Goal: Task Accomplishment & Management: Use online tool/utility

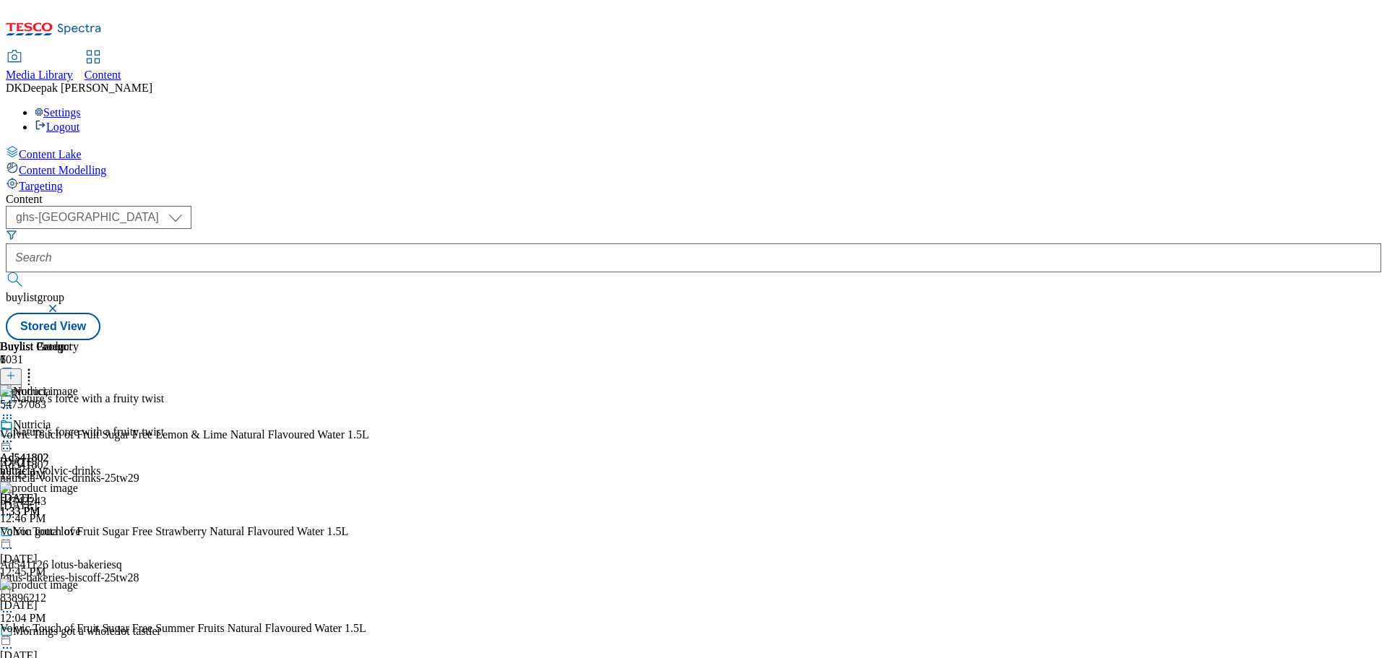
select select "ghs-[GEOGRAPHIC_DATA]"
click at [191, 206] on select "ghs-roi ghs-uk" at bounding box center [99, 217] width 186 height 23
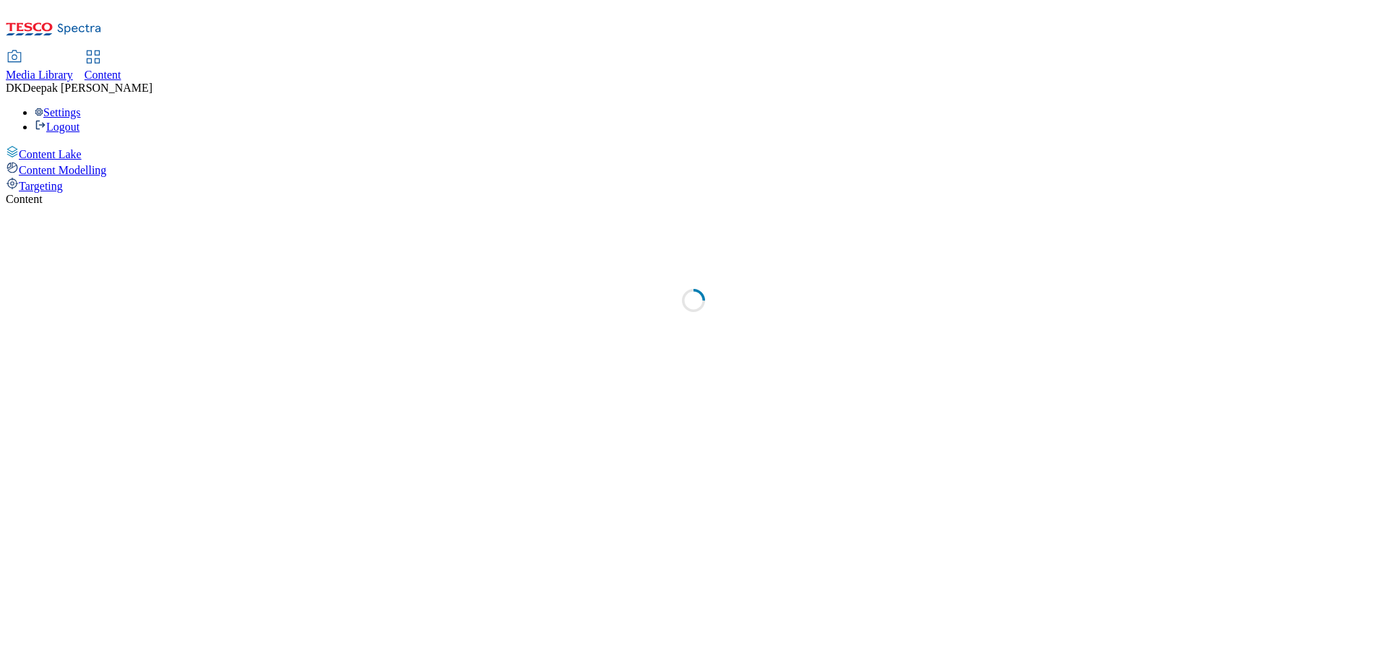
select select "ghs-[GEOGRAPHIC_DATA]"
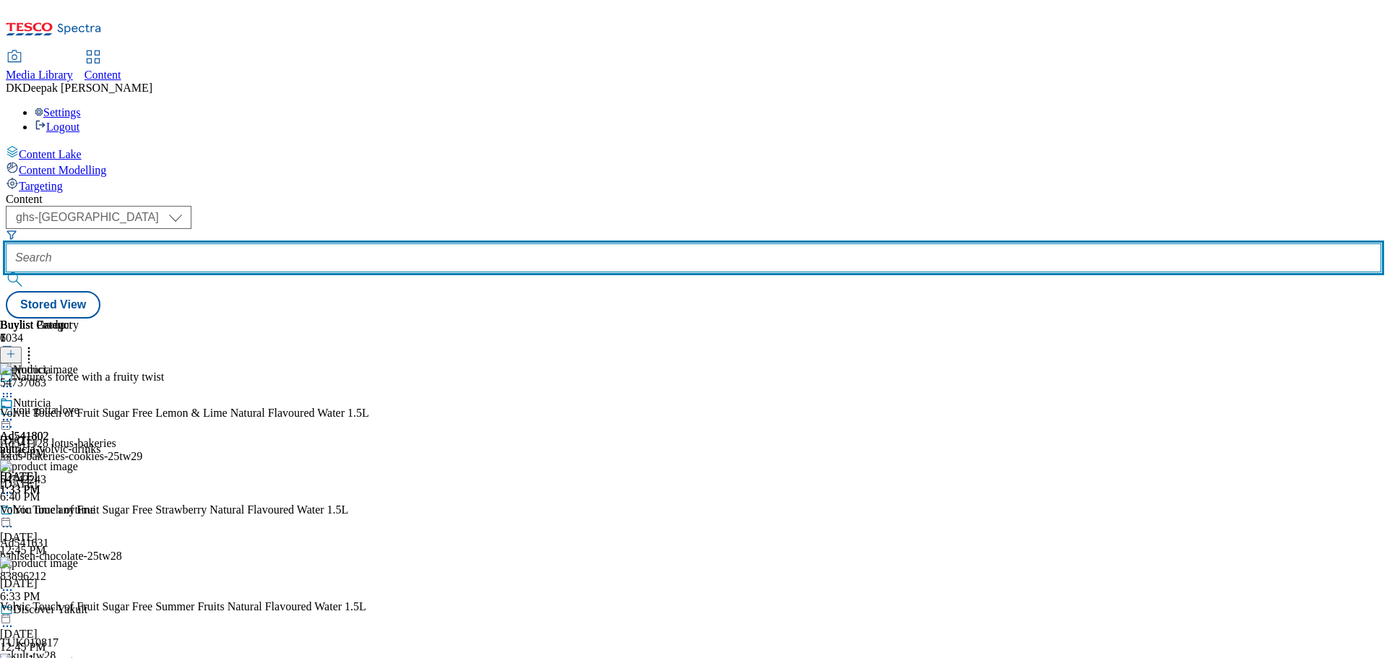
click at [340, 243] on input "text" at bounding box center [694, 257] width 1376 height 29
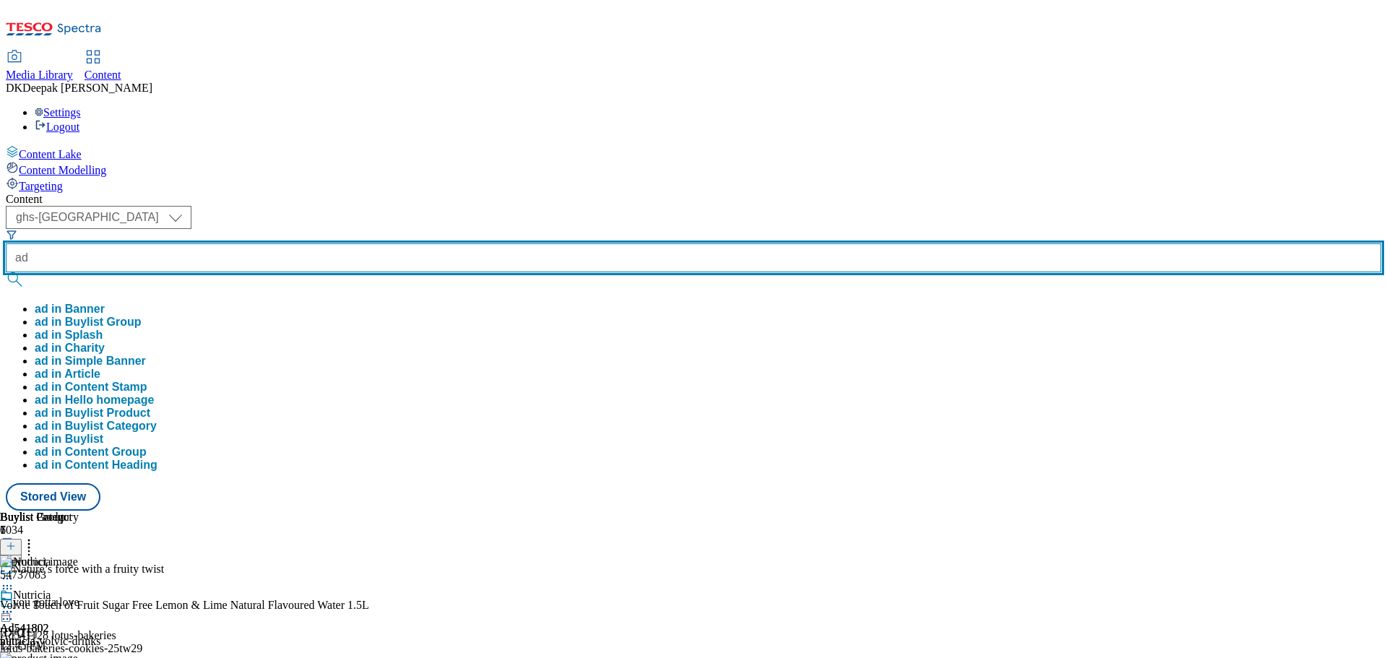
paste input "541631"
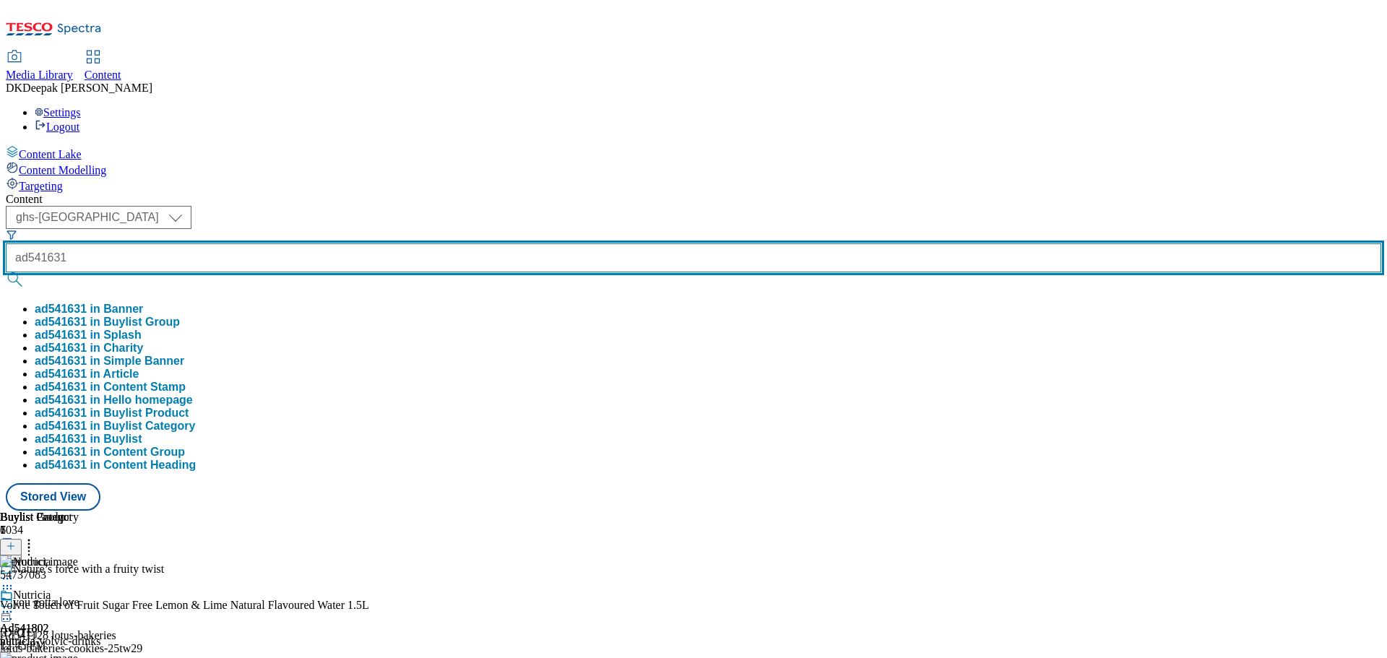
type input "ad541631"
click at [6, 272] on button "submit" at bounding box center [16, 279] width 20 height 14
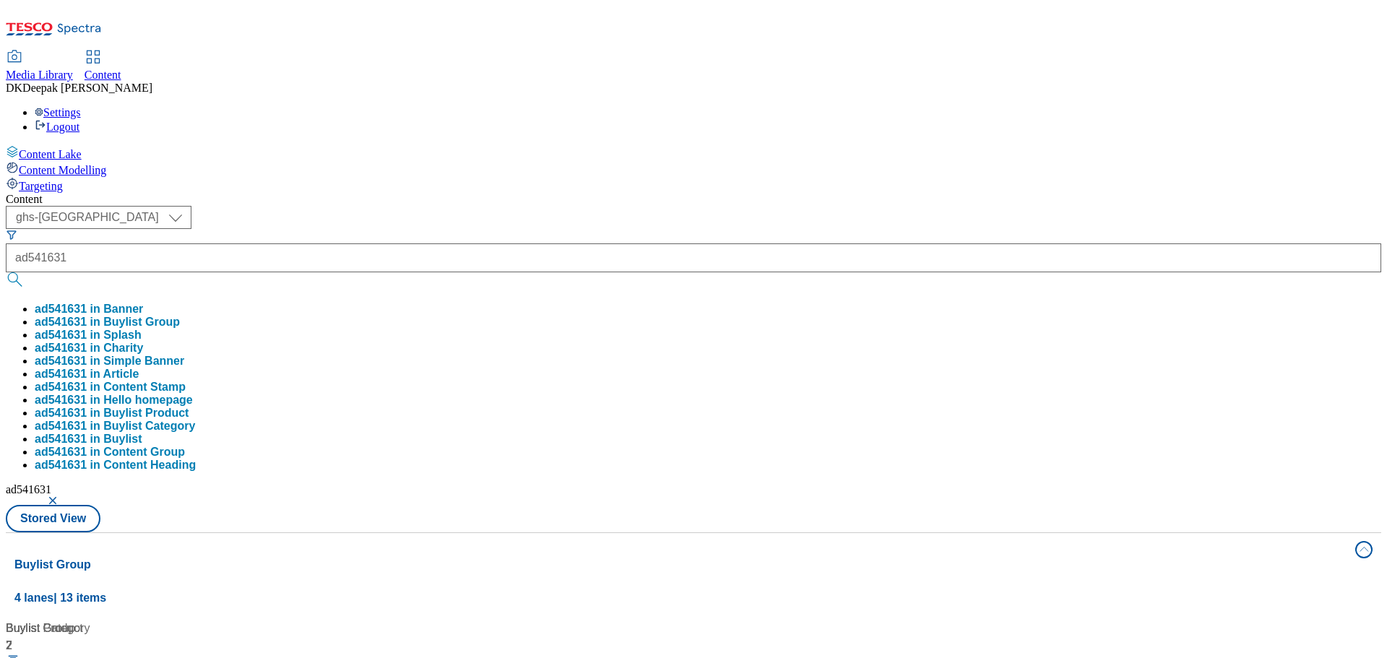
click at [95, 193] on div "Content Lake Content Modelling Targeting" at bounding box center [694, 169] width 1376 height 48
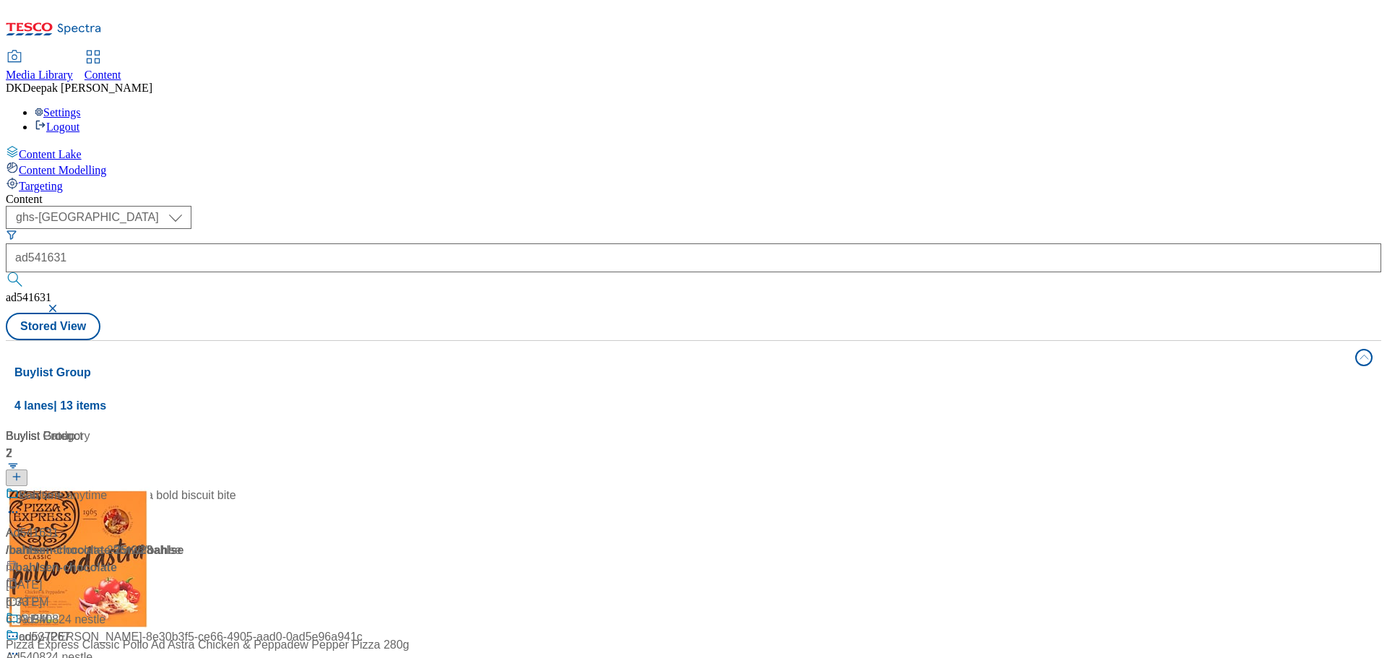
click at [236, 611] on div "6:30 PM" at bounding box center [121, 619] width 230 height 17
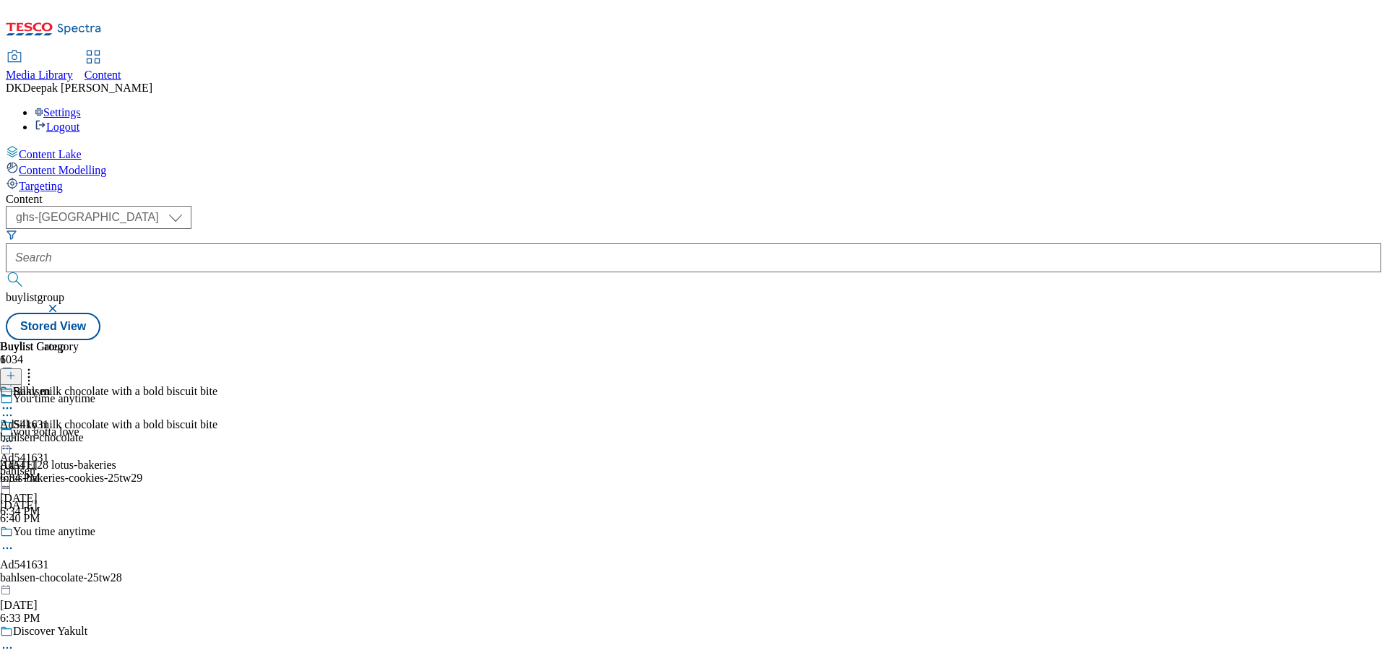
click at [14, 541] on icon at bounding box center [7, 548] width 14 height 14
click at [67, 570] on button "Edit" at bounding box center [48, 578] width 38 height 17
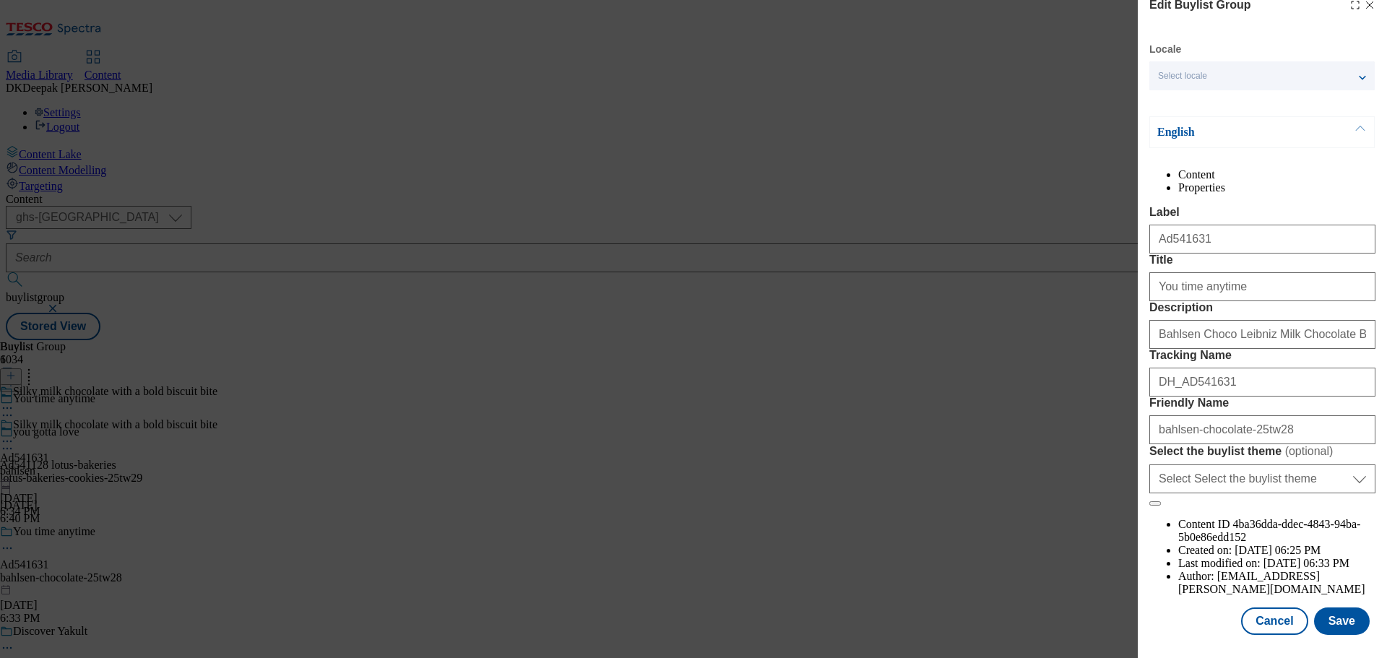
scroll to position [80, 0]
click at [1269, 614] on button "Cancel" at bounding box center [1274, 621] width 66 height 27
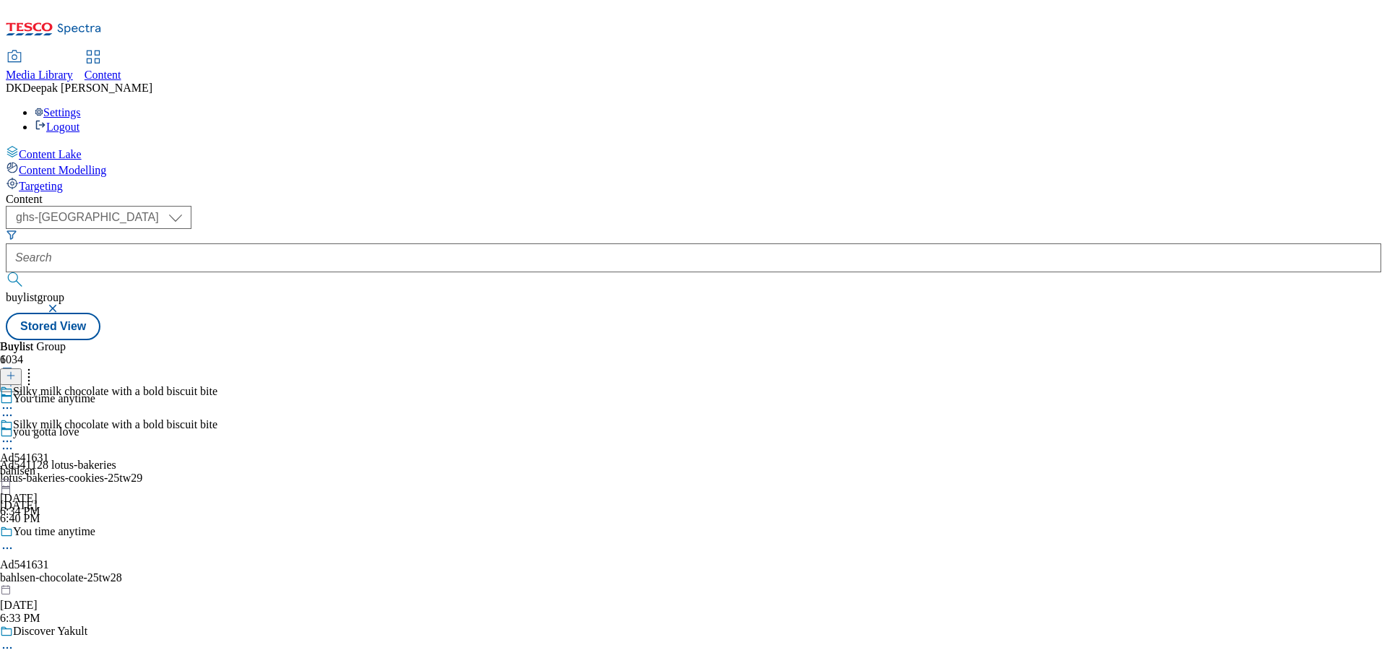
click at [217, 465] on div "bahlsen" at bounding box center [108, 471] width 217 height 13
click at [14, 434] on icon at bounding box center [7, 441] width 14 height 14
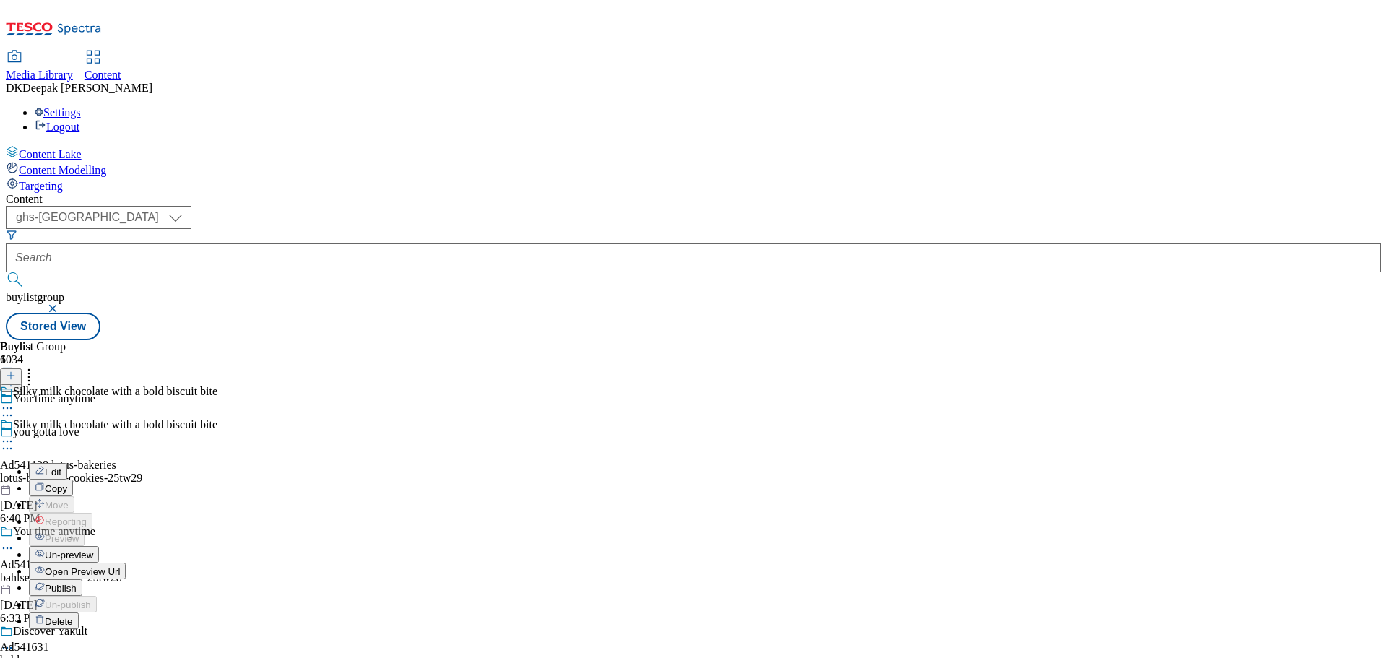
click at [67, 463] on button "Edit" at bounding box center [48, 471] width 38 height 17
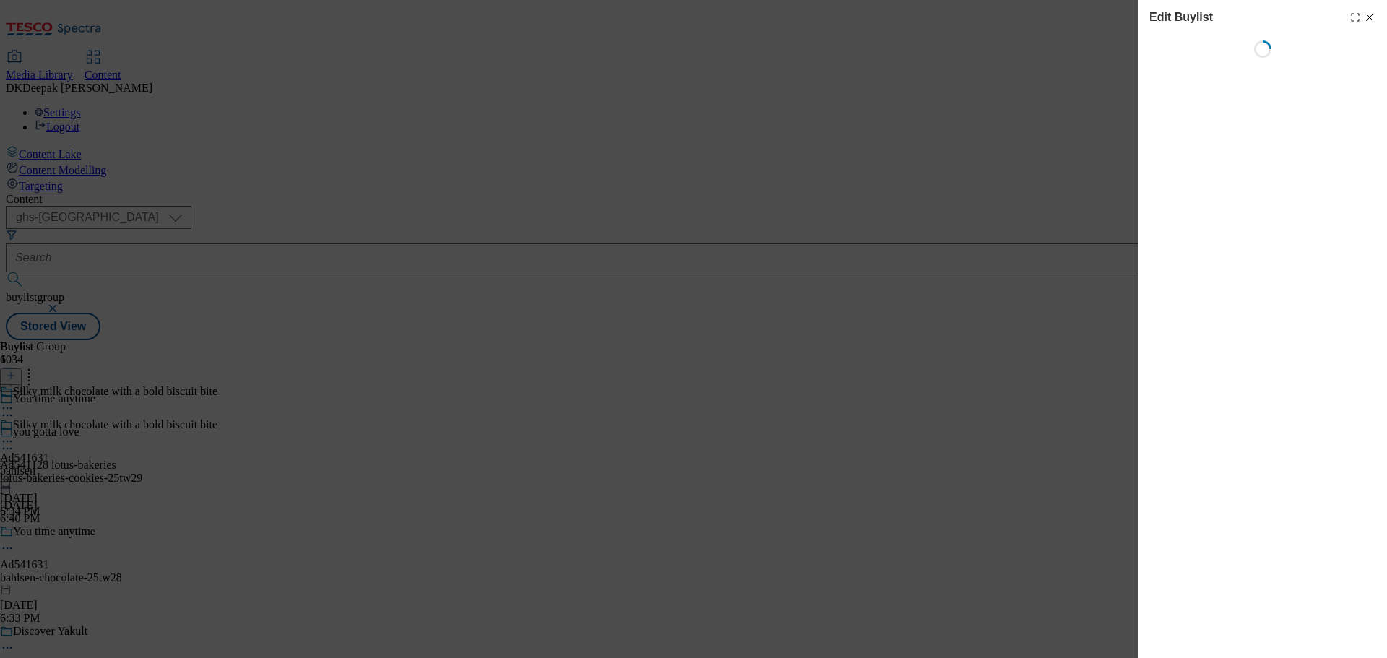
select select "tactical"
select select "supplier funded short term 1-3 weeks"
select select "dunnhumby"
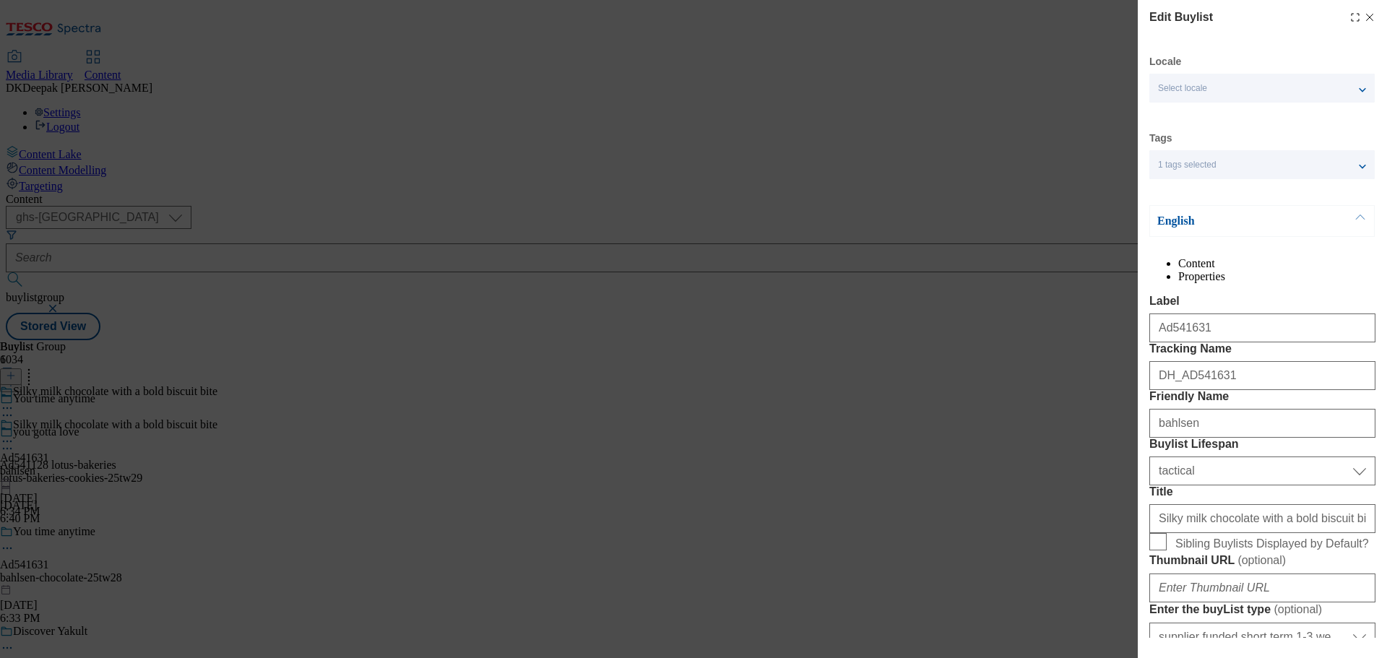
select select "Banner"
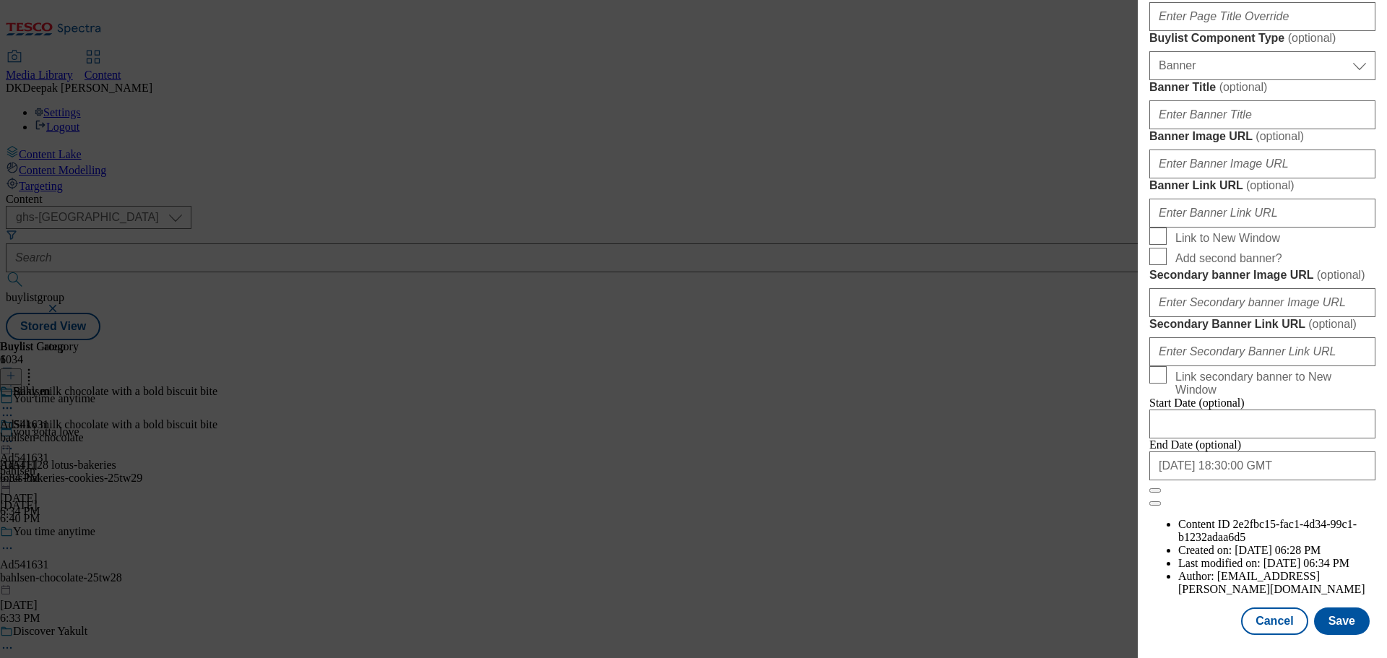
scroll to position [1520, 0]
click at [1262, 617] on button "Cancel" at bounding box center [1274, 621] width 66 height 27
select select "tactical"
select select "supplier funded short term 1-3 weeks"
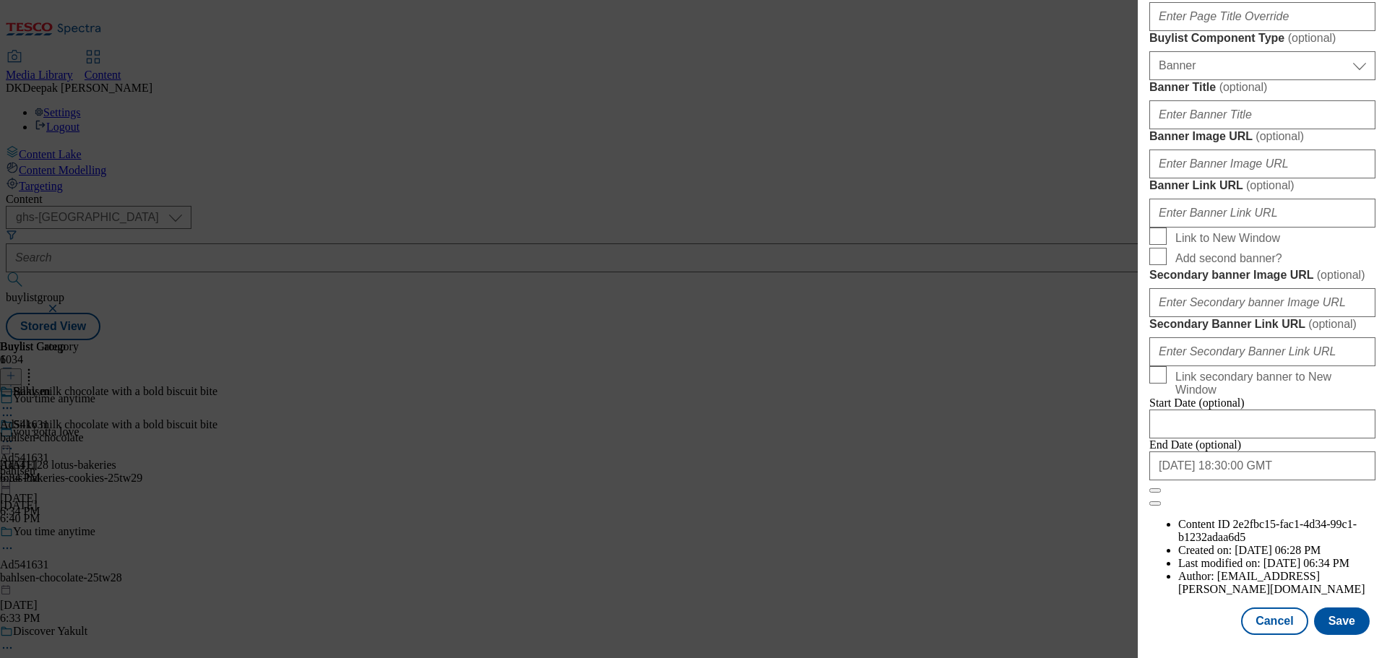
select select "dunnhumby"
select select "Banner"
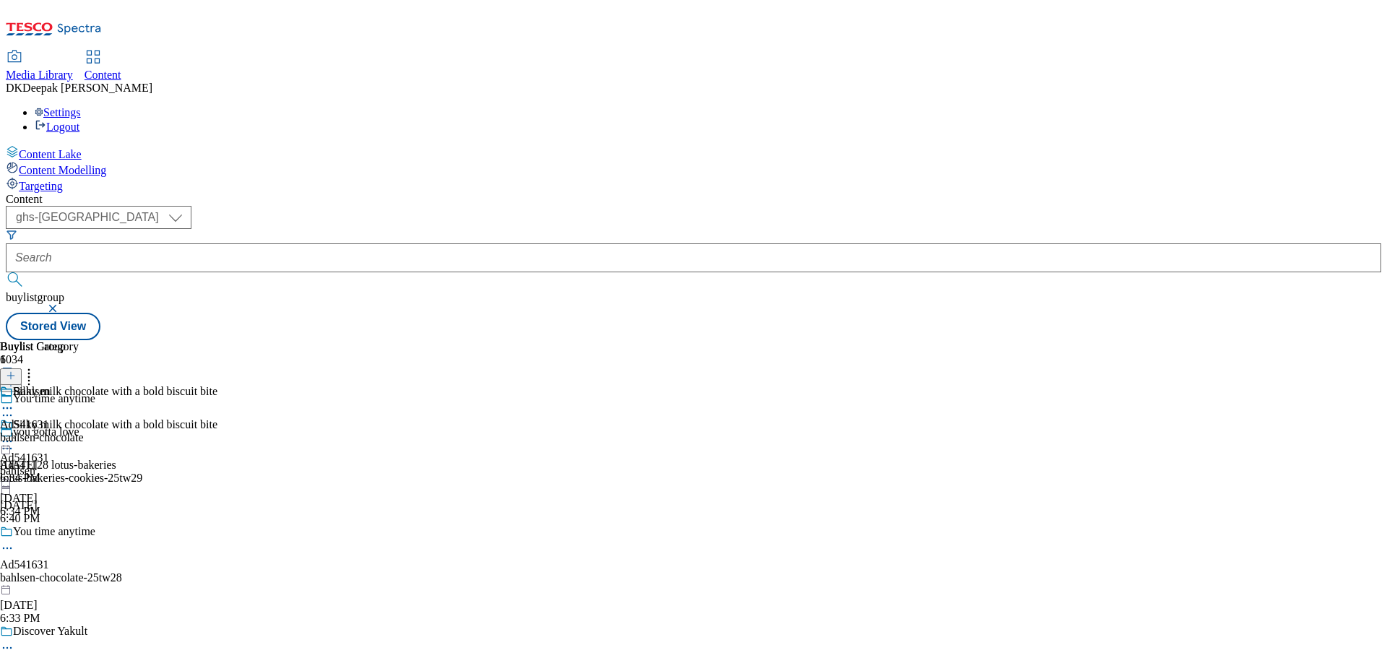
click at [84, 431] on div "bahlsen-chocolate" at bounding box center [42, 437] width 84 height 13
click at [14, 434] on icon at bounding box center [7, 441] width 14 height 14
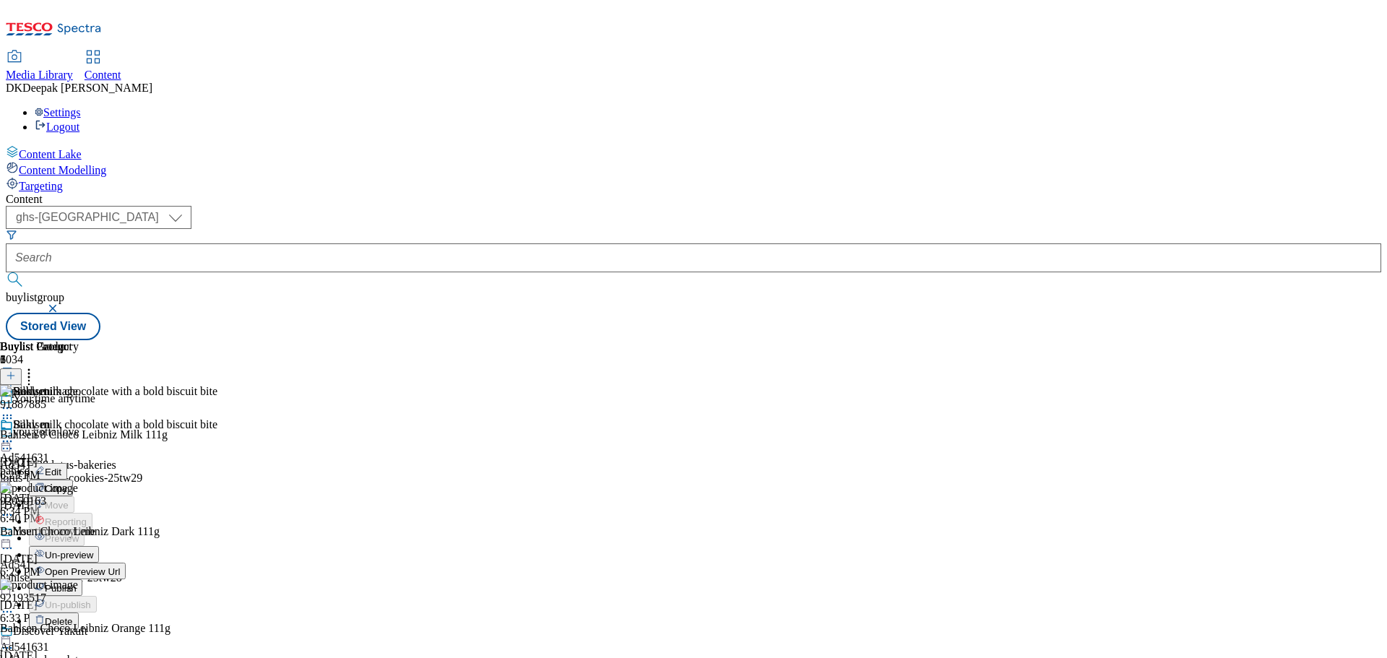
click at [67, 463] on button "Edit" at bounding box center [48, 471] width 38 height 17
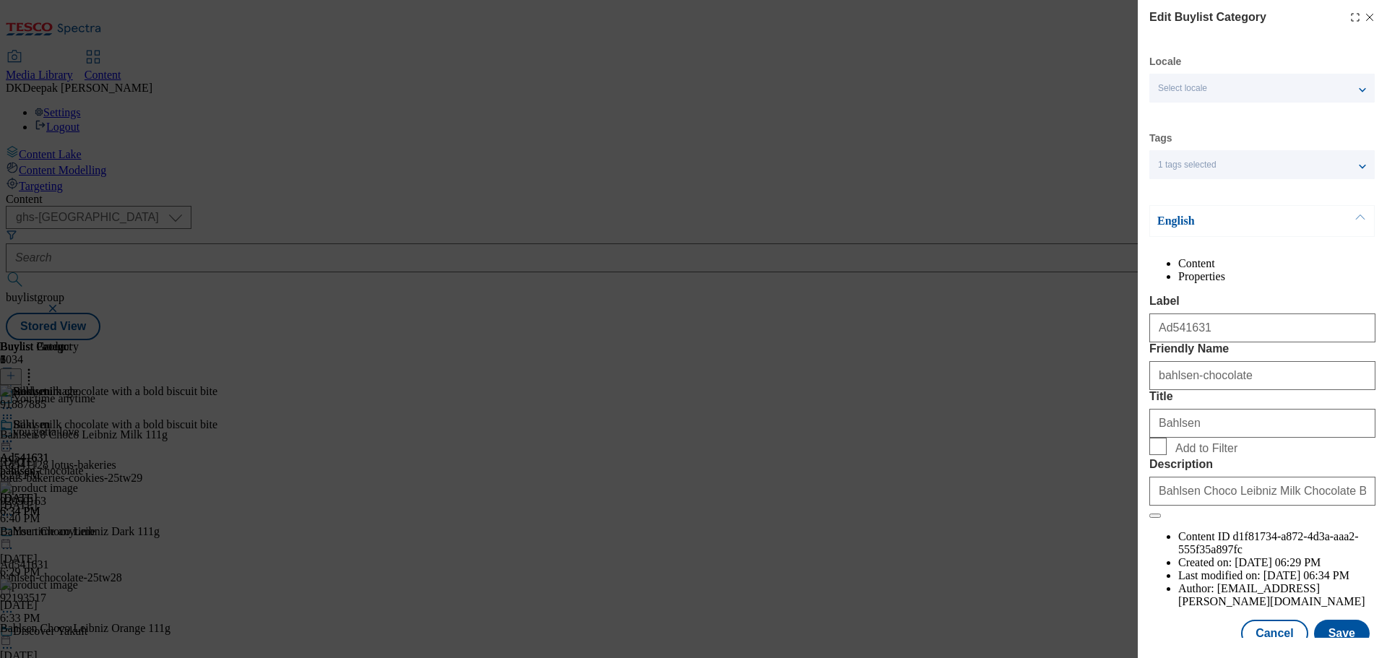
scroll to position [53, 0]
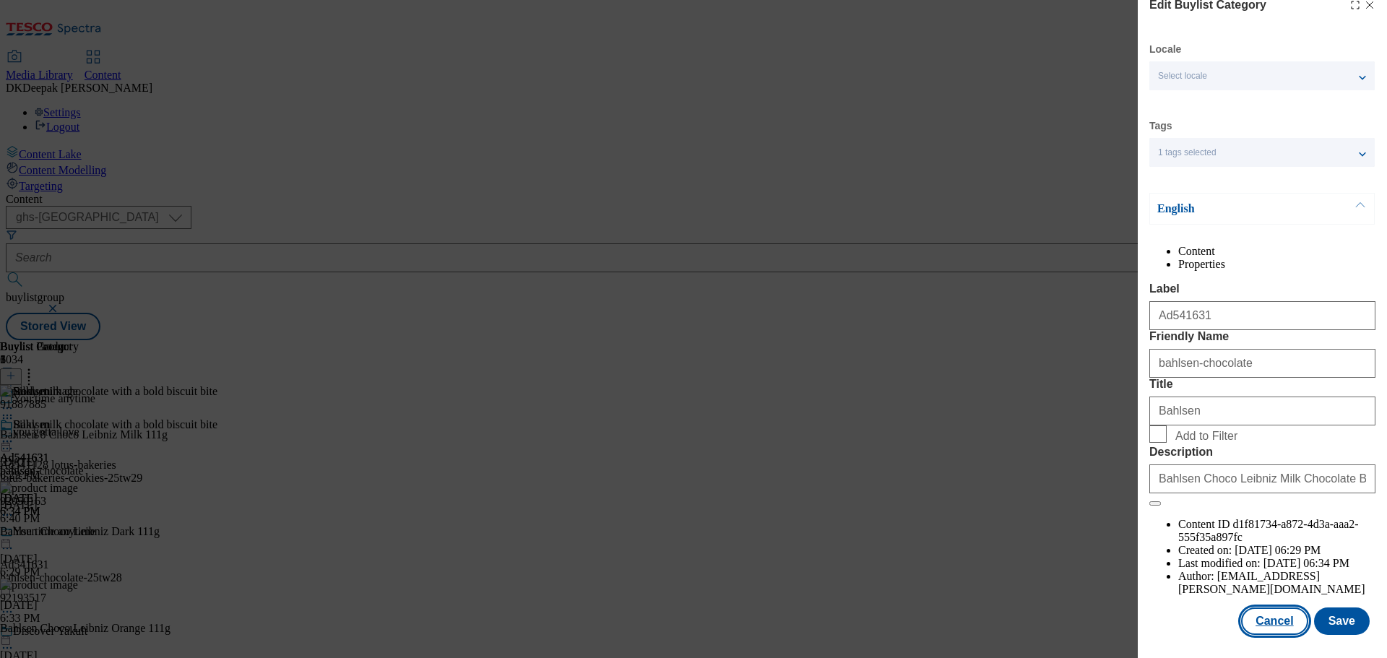
drag, startPoint x: 1260, startPoint y: 617, endPoint x: 1241, endPoint y: 600, distance: 25.6
click at [1260, 617] on button "Cancel" at bounding box center [1274, 621] width 66 height 27
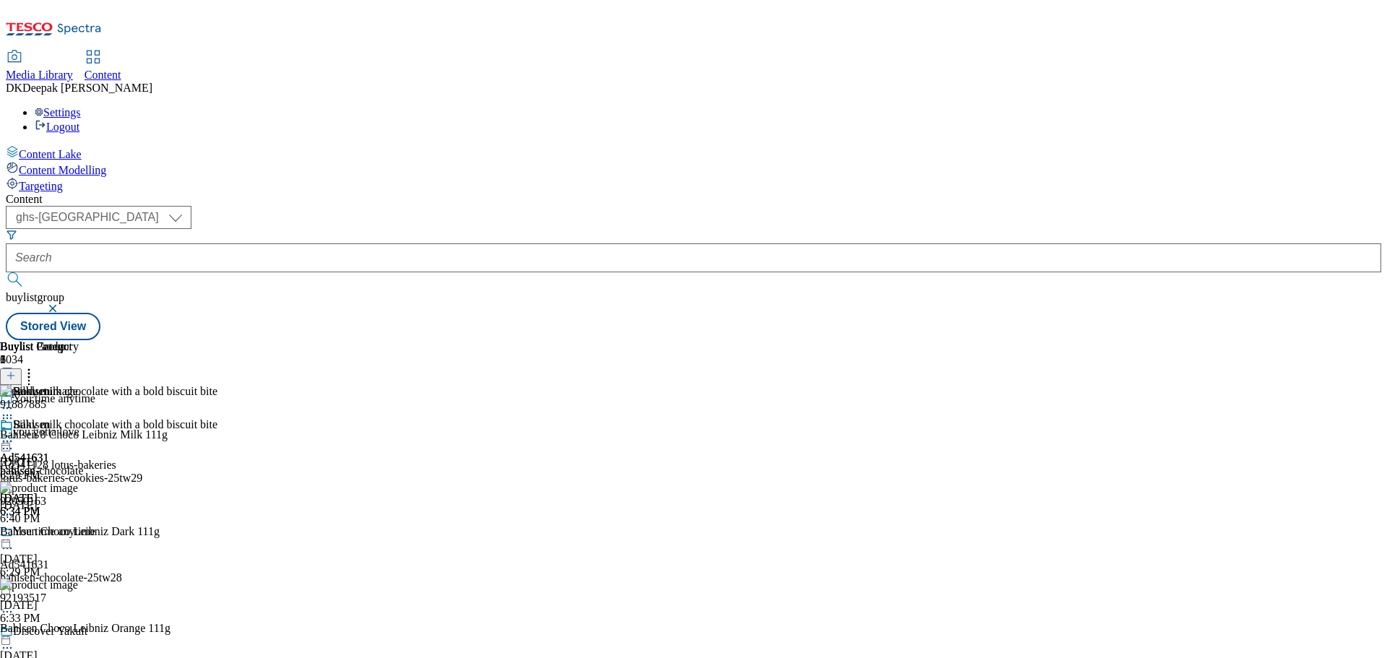
click at [14, 434] on icon at bounding box center [7, 441] width 14 height 14
click at [120, 566] on span "Open Preview Url" at bounding box center [82, 571] width 75 height 11
click at [14, 434] on icon at bounding box center [7, 441] width 14 height 14
click at [82, 579] on button "Publish" at bounding box center [55, 587] width 53 height 17
